Goal: Information Seeking & Learning: Learn about a topic

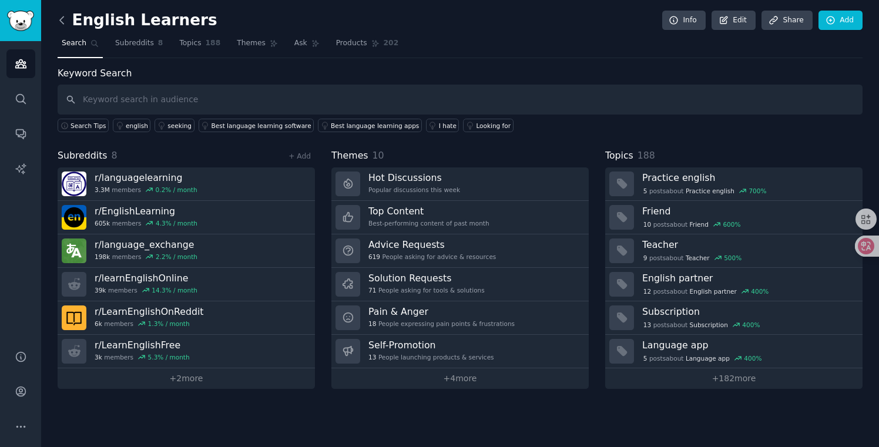
click at [65, 26] on icon at bounding box center [62, 20] width 12 height 12
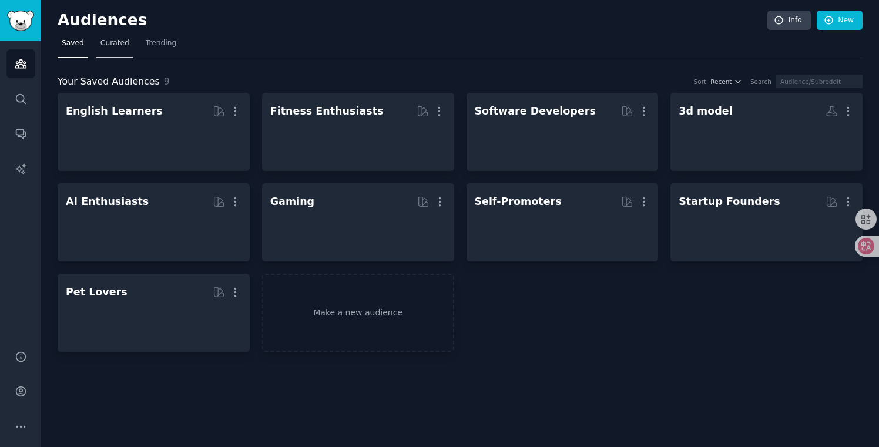
click at [118, 49] on link "Curated" at bounding box center [114, 46] width 37 height 24
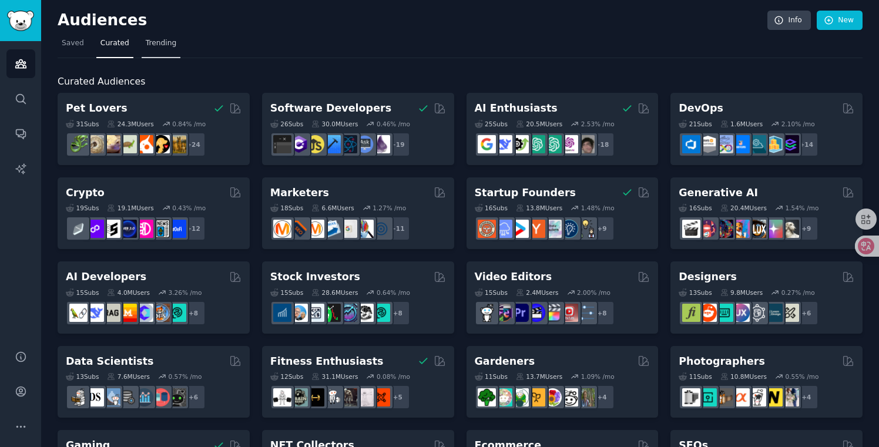
click at [158, 49] on link "Trending" at bounding box center [161, 46] width 39 height 24
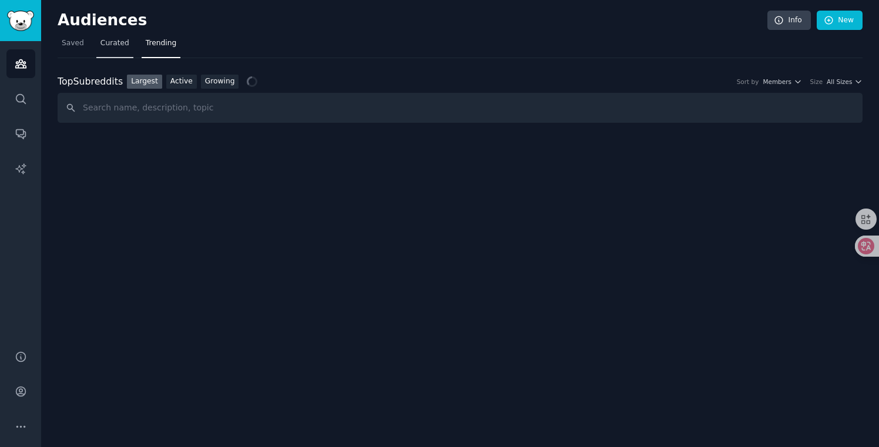
click at [102, 43] on span "Curated" at bounding box center [114, 43] width 29 height 11
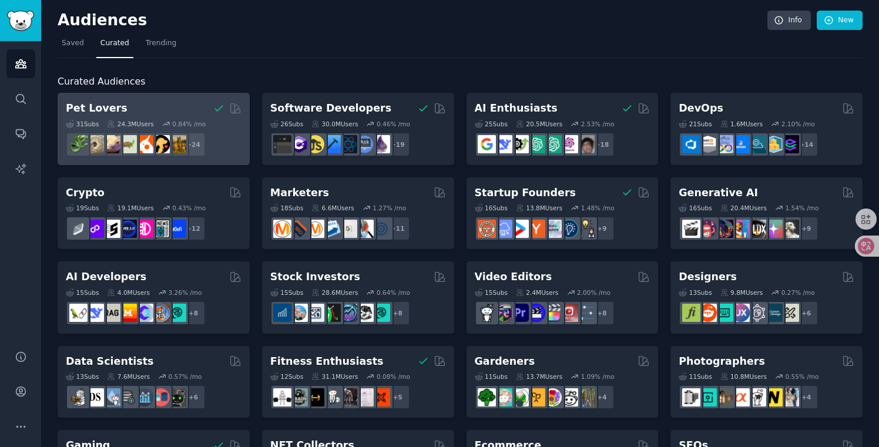
click at [173, 103] on div "Pet Lovers" at bounding box center [154, 108] width 176 height 15
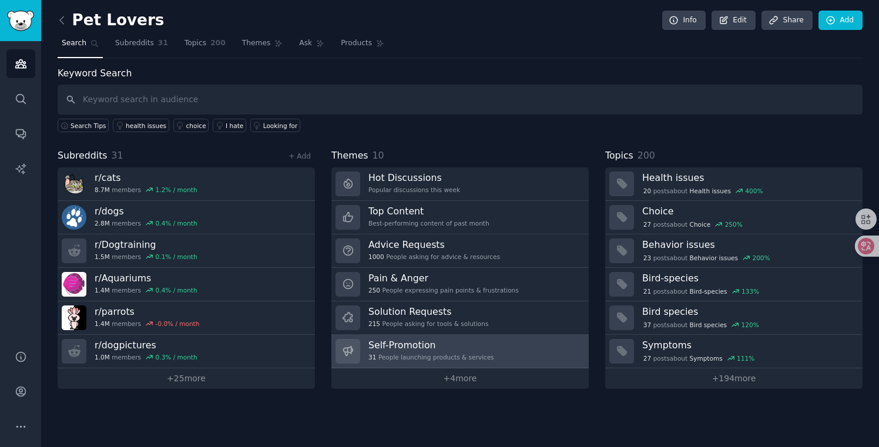
click at [419, 349] on h3 "Self-Promotion" at bounding box center [431, 345] width 126 height 12
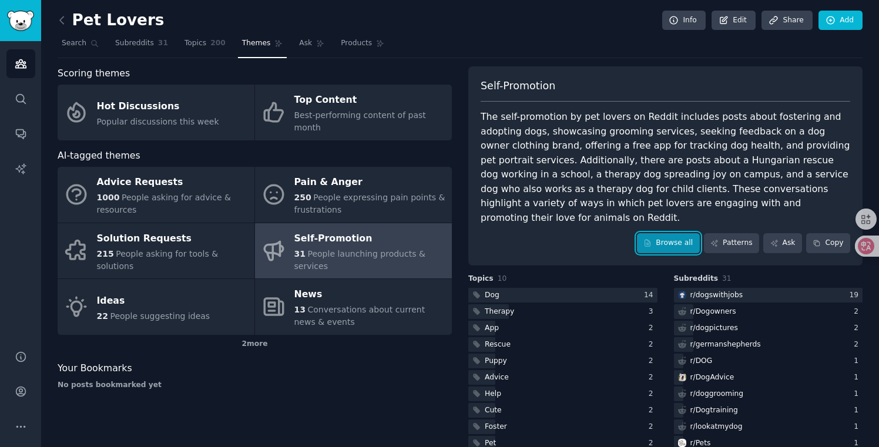
click at [651, 236] on link "Browse all" at bounding box center [668, 243] width 63 height 20
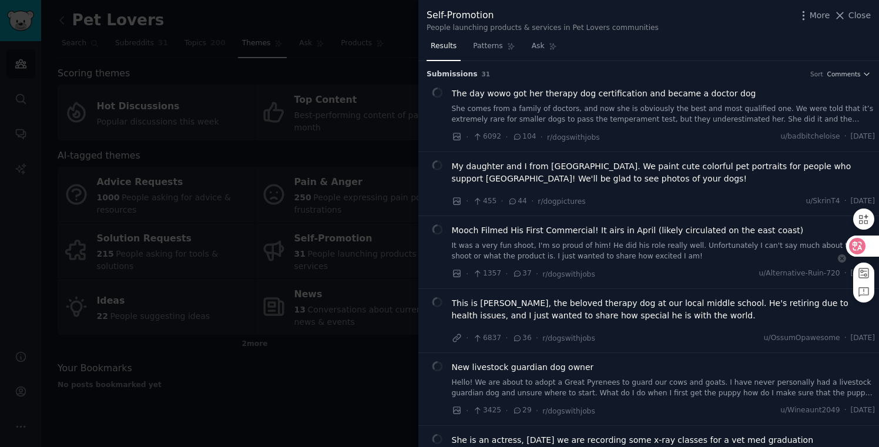
click at [856, 246] on icon at bounding box center [858, 246] width 10 height 9
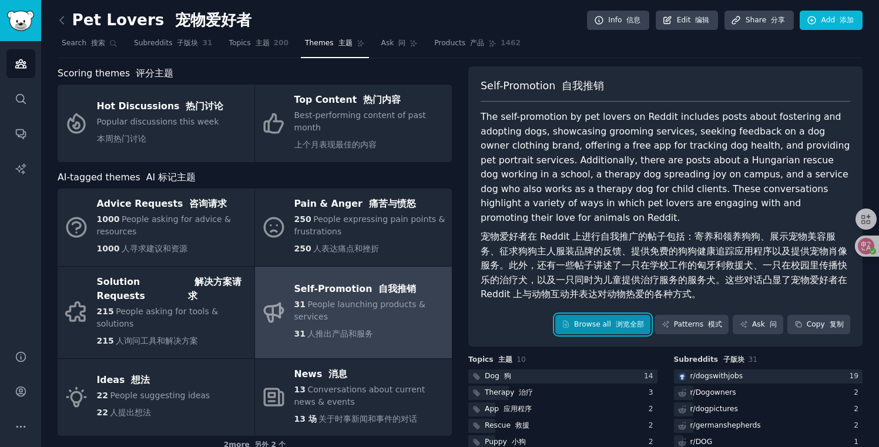
click at [589, 315] on link "Browse all 浏览全部" at bounding box center [603, 325] width 96 height 20
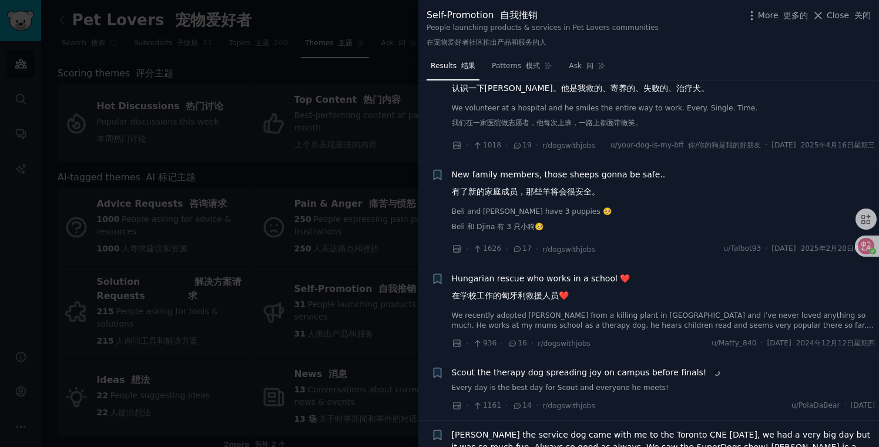
scroll to position [701, 0]
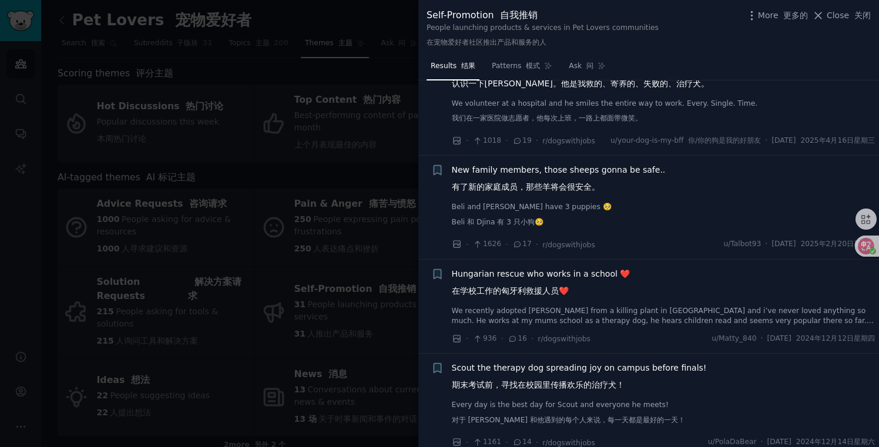
click at [356, 361] on div at bounding box center [439, 223] width 879 height 447
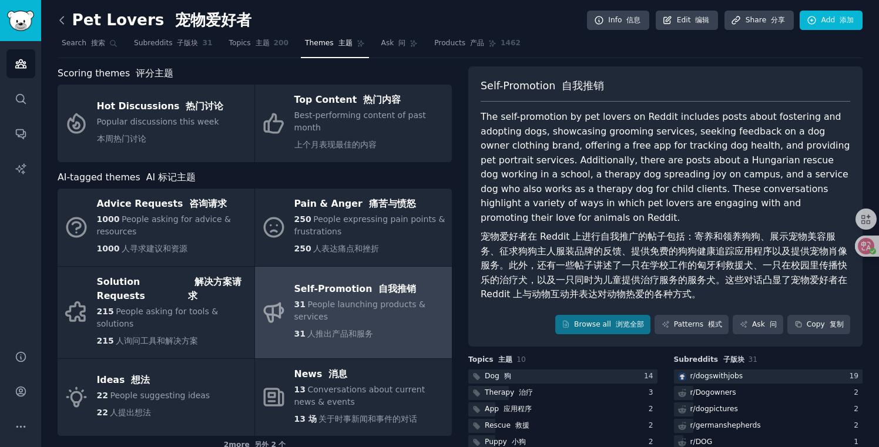
click at [65, 16] on icon at bounding box center [62, 20] width 12 height 12
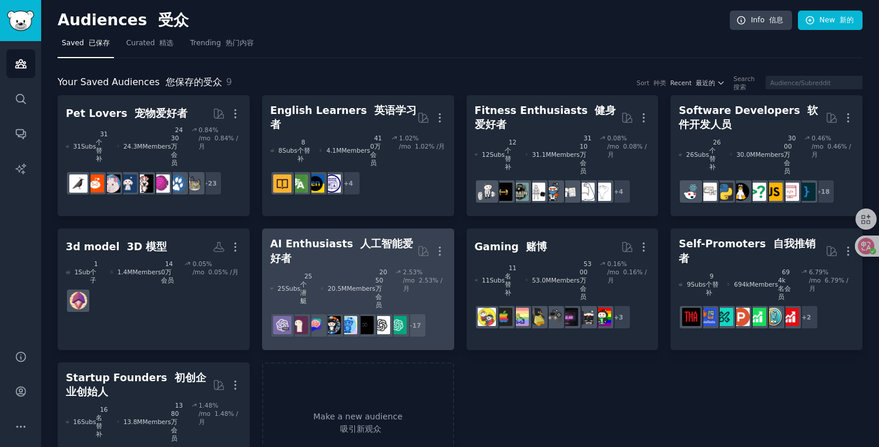
click at [323, 237] on div "AI Enthusiasts 人工智能爱好者" at bounding box center [343, 251] width 147 height 29
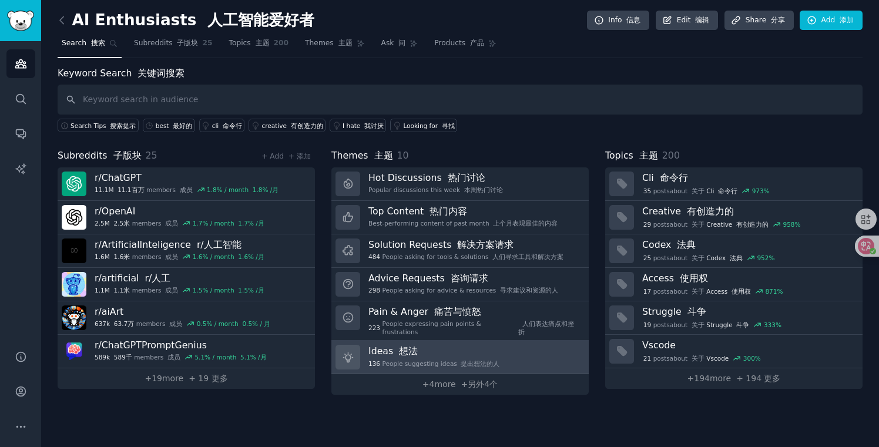
click at [424, 360] on div "136 People suggesting ideas 提出想法的人" at bounding box center [433, 364] width 131 height 8
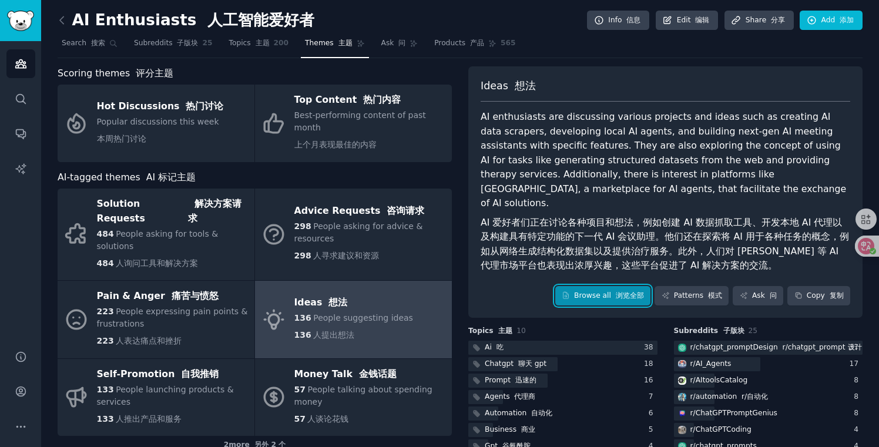
click at [594, 286] on link "Browse all 浏览全部" at bounding box center [603, 296] width 96 height 20
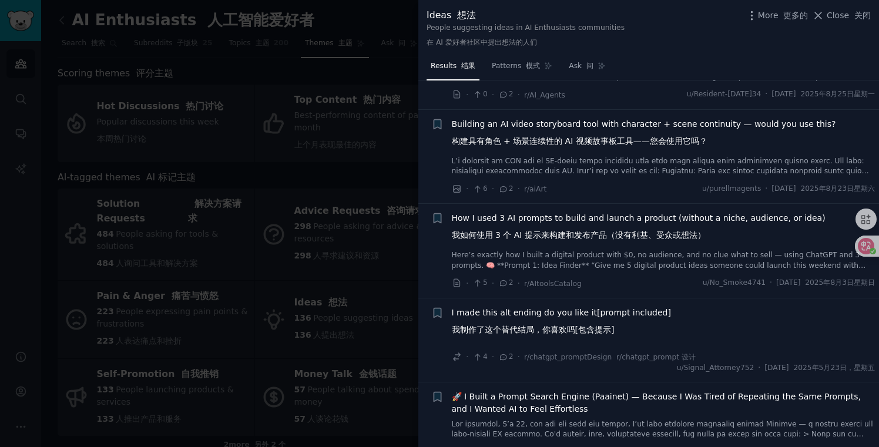
scroll to position [3288, 0]
click at [392, 327] on div at bounding box center [439, 223] width 879 height 447
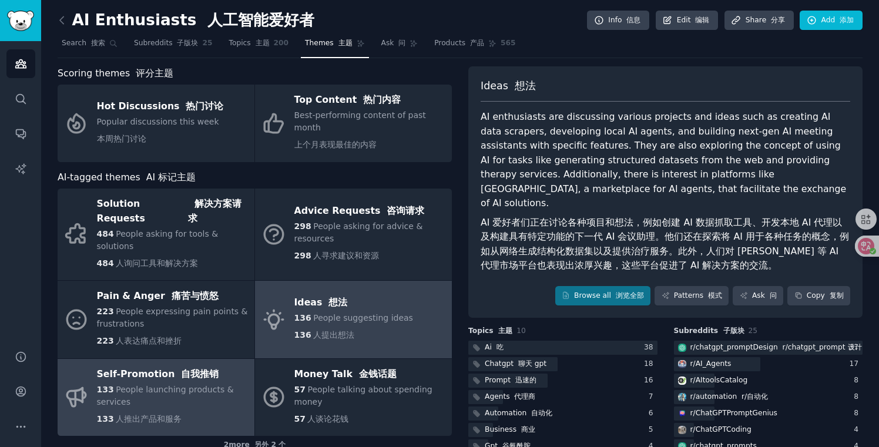
click at [207, 385] on span "People launching products & services" at bounding box center [165, 396] width 137 height 22
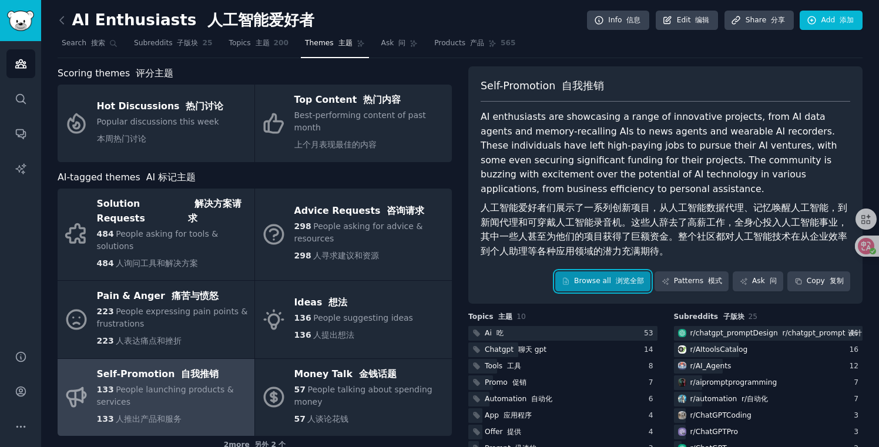
click at [592, 284] on link "Browse all 浏览全部" at bounding box center [603, 282] width 96 height 20
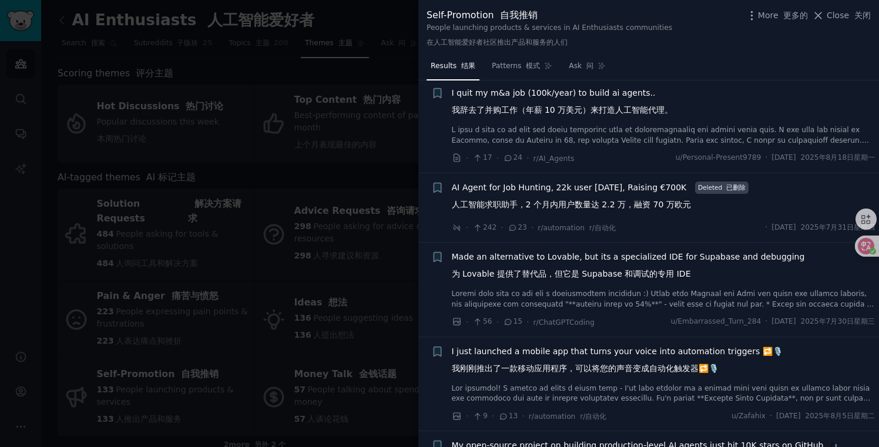
scroll to position [294, 0]
click at [587, 210] on span "AI Agent for Job Hunting, 22k user [DATE], Raising €700K 人工智能求职助手，2 个月内用户数量达 2.…" at bounding box center [571, 198] width 239 height 34
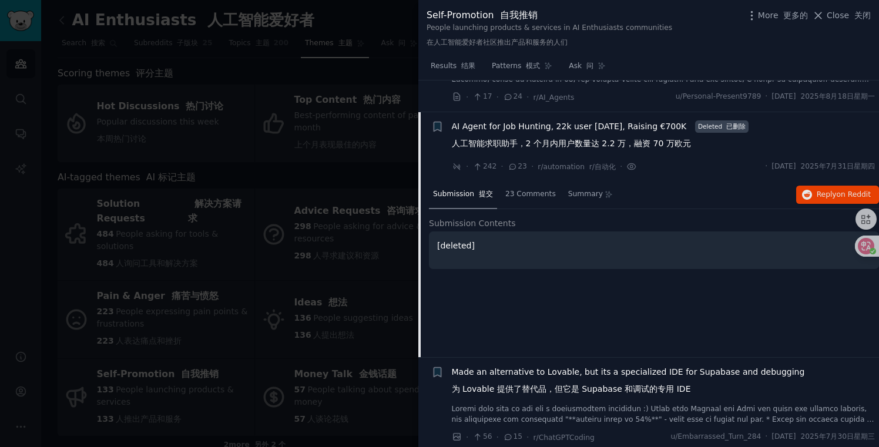
scroll to position [386, 0]
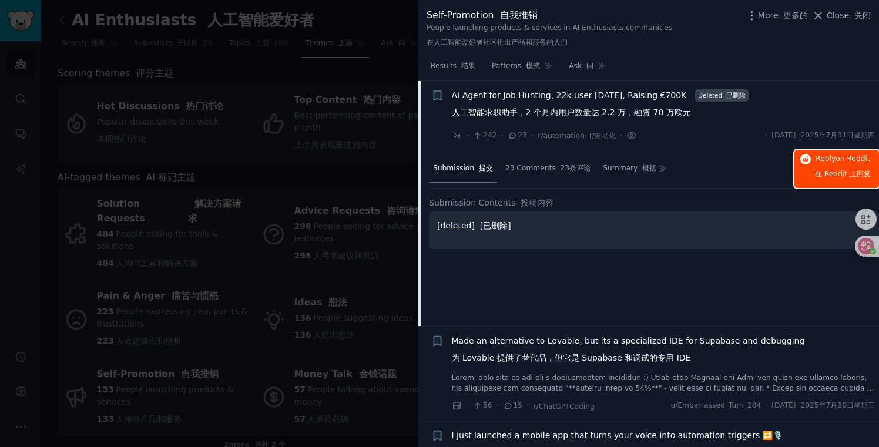
click at [802, 173] on button "Reply on Reddit 在 Reddit 上 回复" at bounding box center [837, 169] width 85 height 38
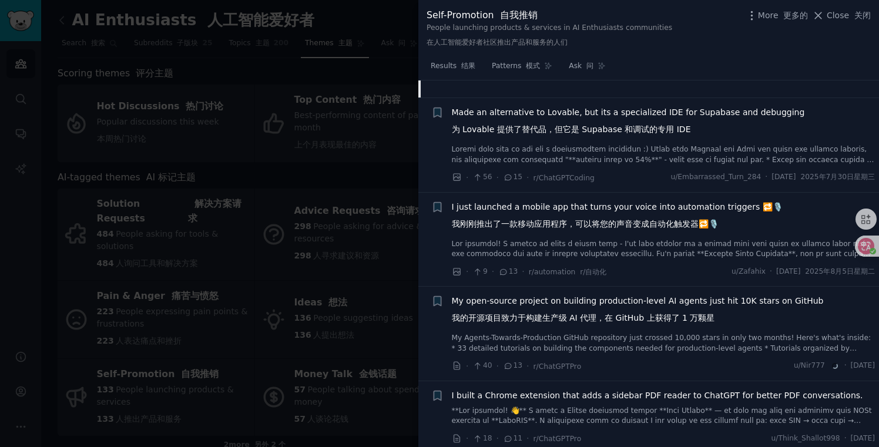
scroll to position [616, 0]
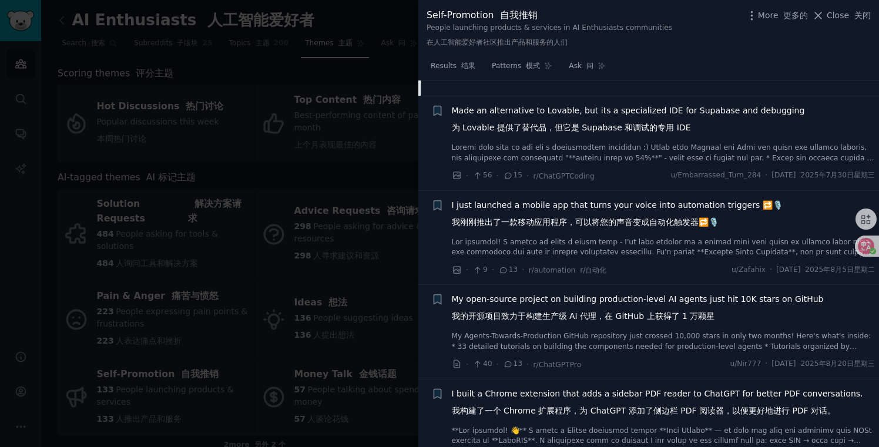
click at [559, 226] on font "我刚刚推出了一款移动应用程序，可以将您的声音变成自动化触发器🔁🎙️" at bounding box center [585, 221] width 267 height 9
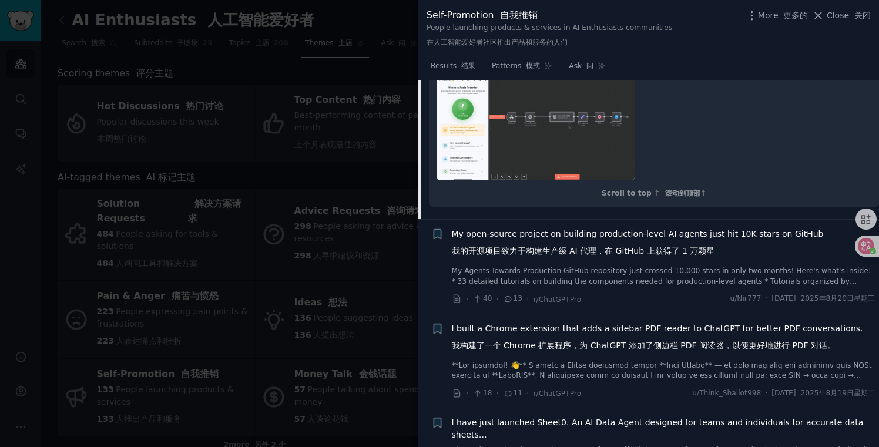
scroll to position [2011, 0]
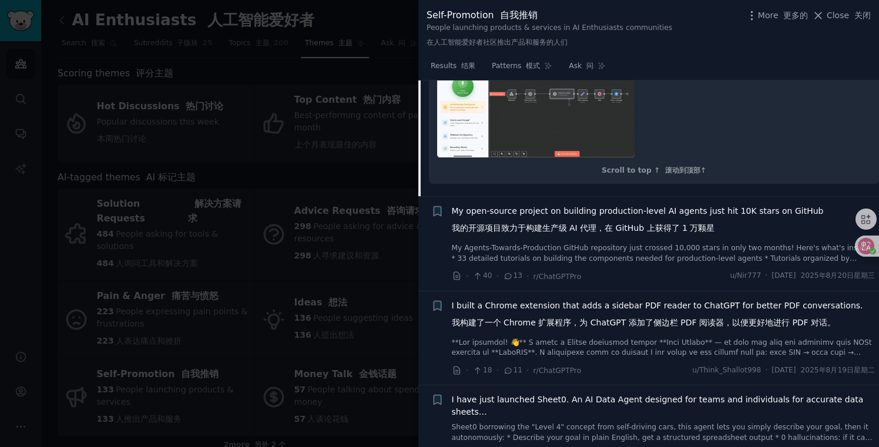
click at [531, 222] on font "我的开源项目致力于构建生产级 AI 代理，在 GitHub 上获得了 1 万颗星" at bounding box center [583, 228] width 263 height 12
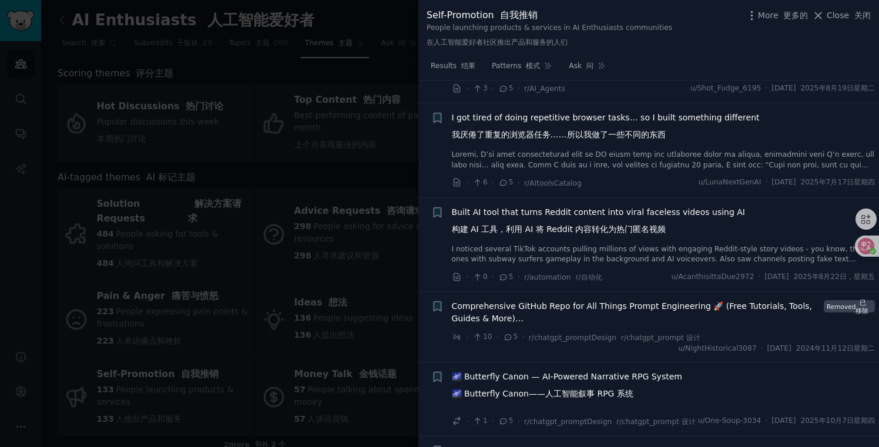
scroll to position [1641, 0]
click at [552, 252] on div "Built AI tool that turns Reddit content into viral faceless videos using AI 构建 …" at bounding box center [664, 234] width 424 height 59
click at [548, 233] on font "构建 AI 工具，利用 AI 将 Reddit 内容转化为热门匿名视频" at bounding box center [559, 227] width 215 height 9
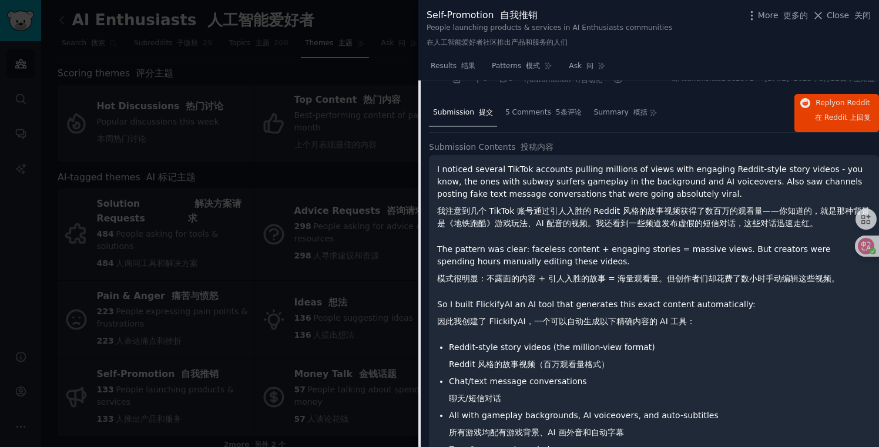
scroll to position [1422, 0]
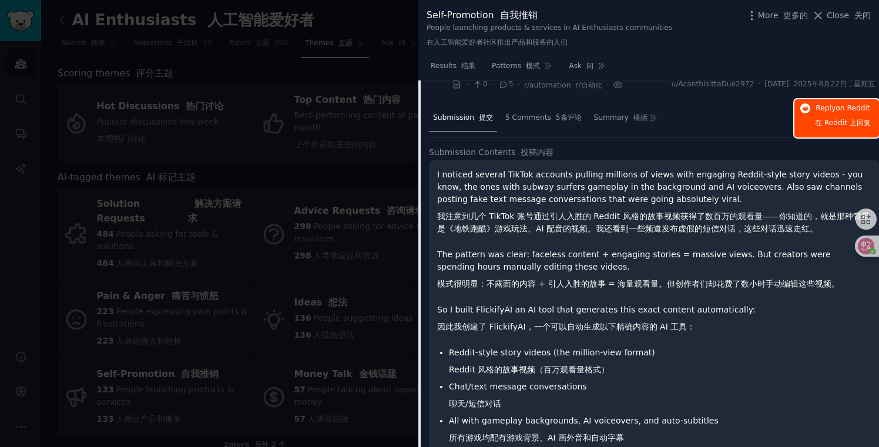
click at [844, 124] on span "Reply on Reddit 在 Reddit 上 回复" at bounding box center [843, 118] width 56 height 30
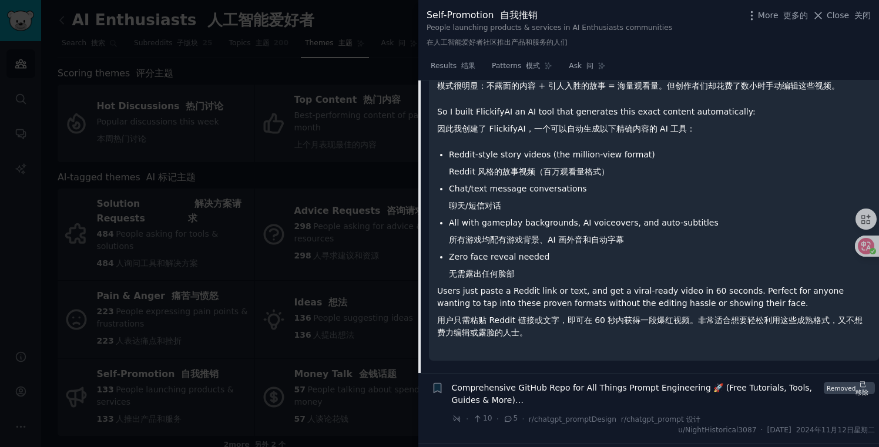
scroll to position [1631, 0]
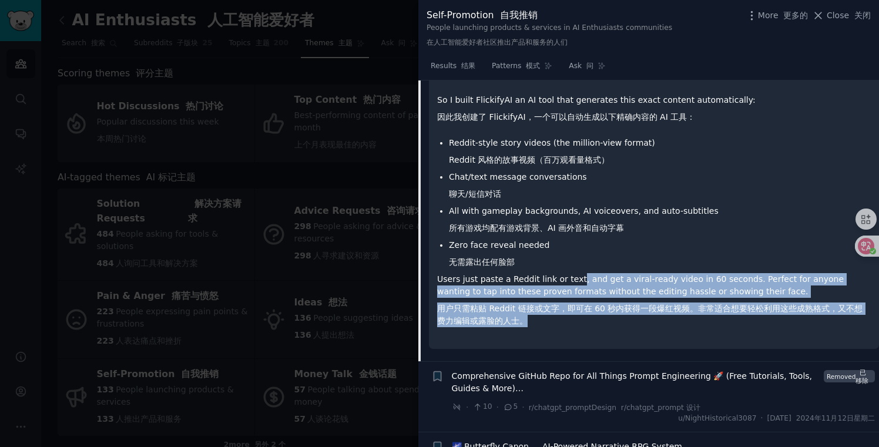
drag, startPoint x: 572, startPoint y: 326, endPoint x: 574, endPoint y: 293, distance: 33.0
click at [574, 293] on p "Users just paste a Reddit link or text, and get a viral-ready video in 60 secon…" at bounding box center [654, 302] width 434 height 59
click at [602, 273] on li "Zero face reveal needed 无需露出任何脸部" at bounding box center [660, 256] width 422 height 34
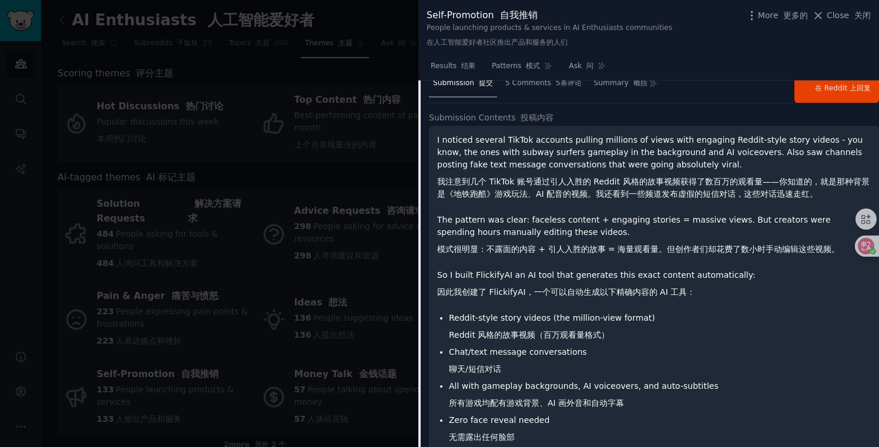
scroll to position [1430, 0]
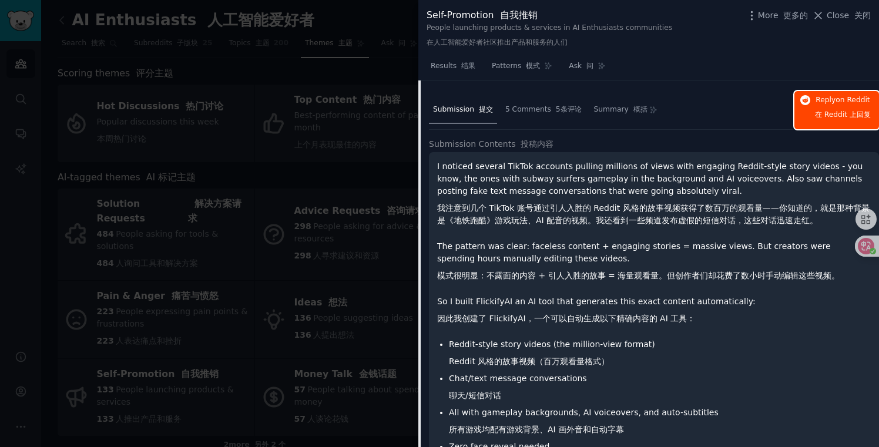
click at [827, 119] on span "在 Reddit 上" at bounding box center [836, 114] width 42 height 8
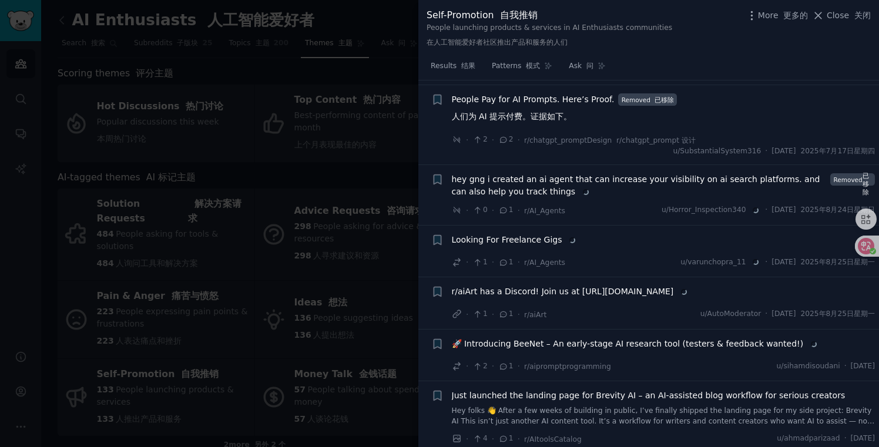
scroll to position [2868, 0]
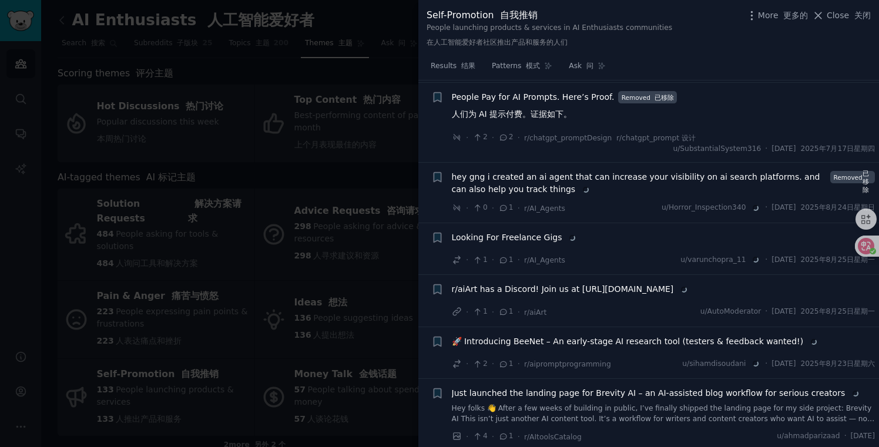
click at [358, 322] on div at bounding box center [439, 223] width 879 height 447
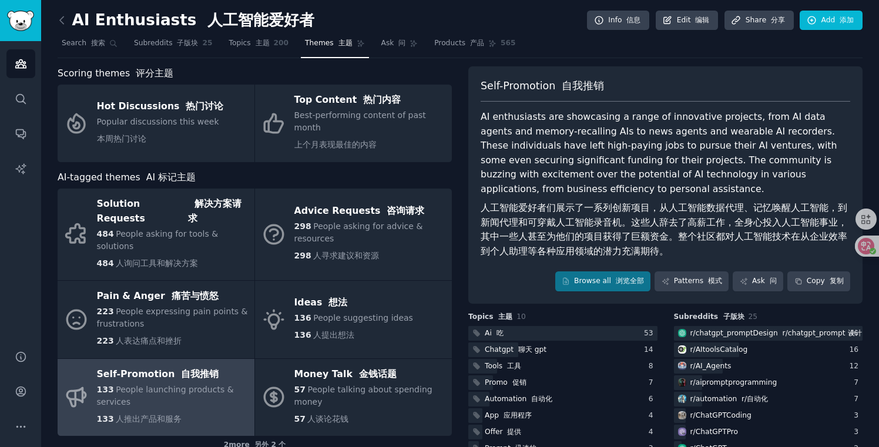
click at [571, 231] on font "人工智能爱好者们展示了一系列创新项目，从人工智能数据代理、记忆唤醒人工智能，到新闻代理和可穿戴人工智能录音机。这些人辞去了高薪工作，全身心投入人工智能事业，其…" at bounding box center [666, 230] width 370 height 58
